Goal: Find specific page/section: Find specific page/section

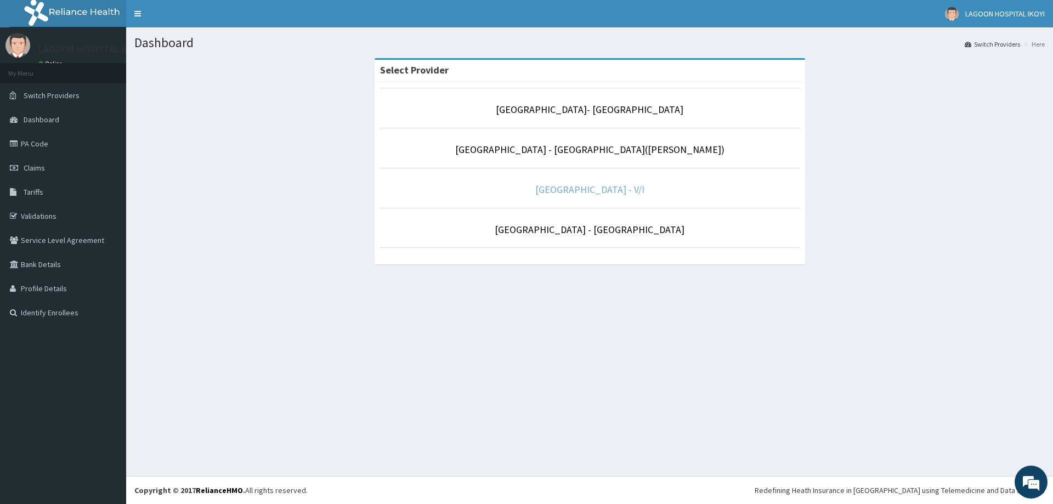
click at [580, 193] on link "[GEOGRAPHIC_DATA] - V/I" at bounding box center [589, 189] width 109 height 13
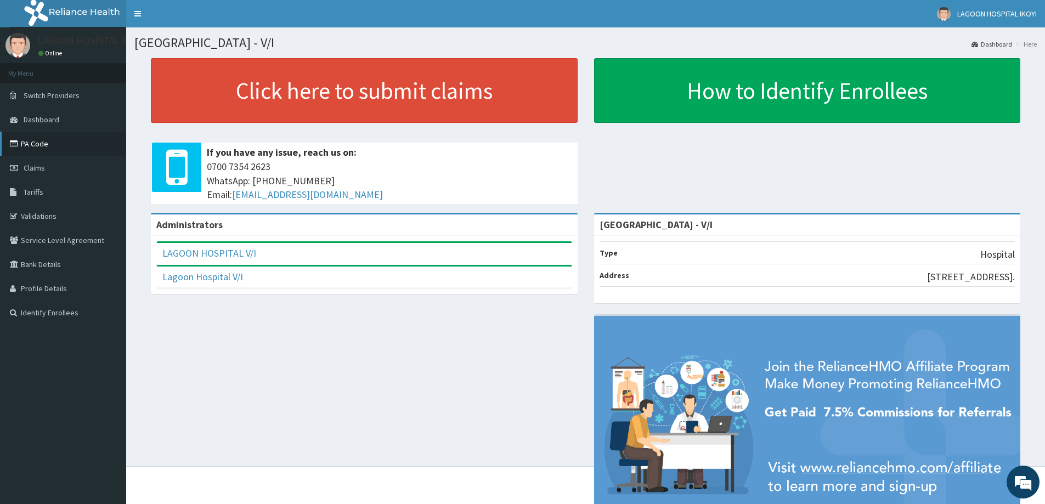
click at [37, 145] on link "PA Code" at bounding box center [63, 144] width 126 height 24
